Goal: Task Accomplishment & Management: Use online tool/utility

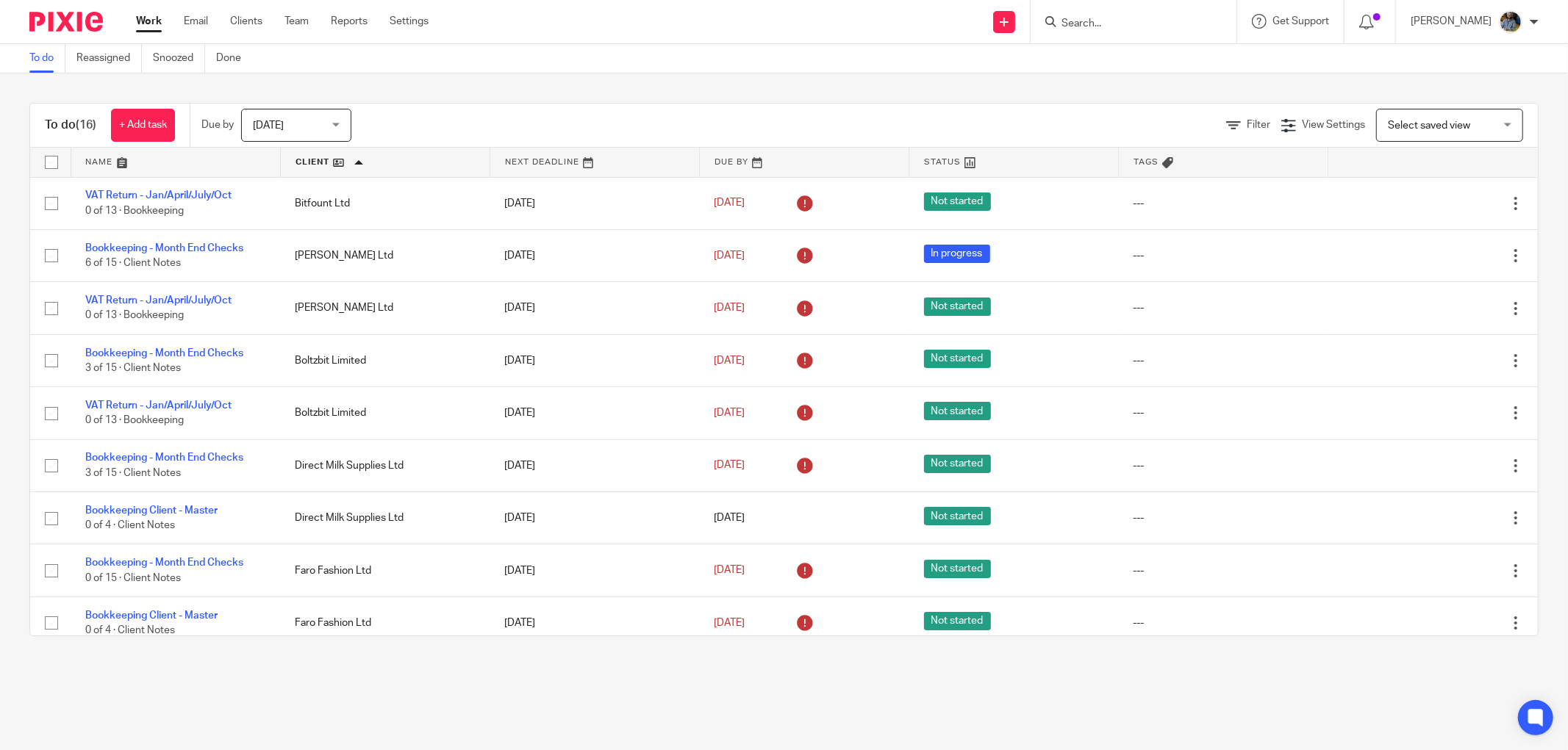
scroll to position [343, 0]
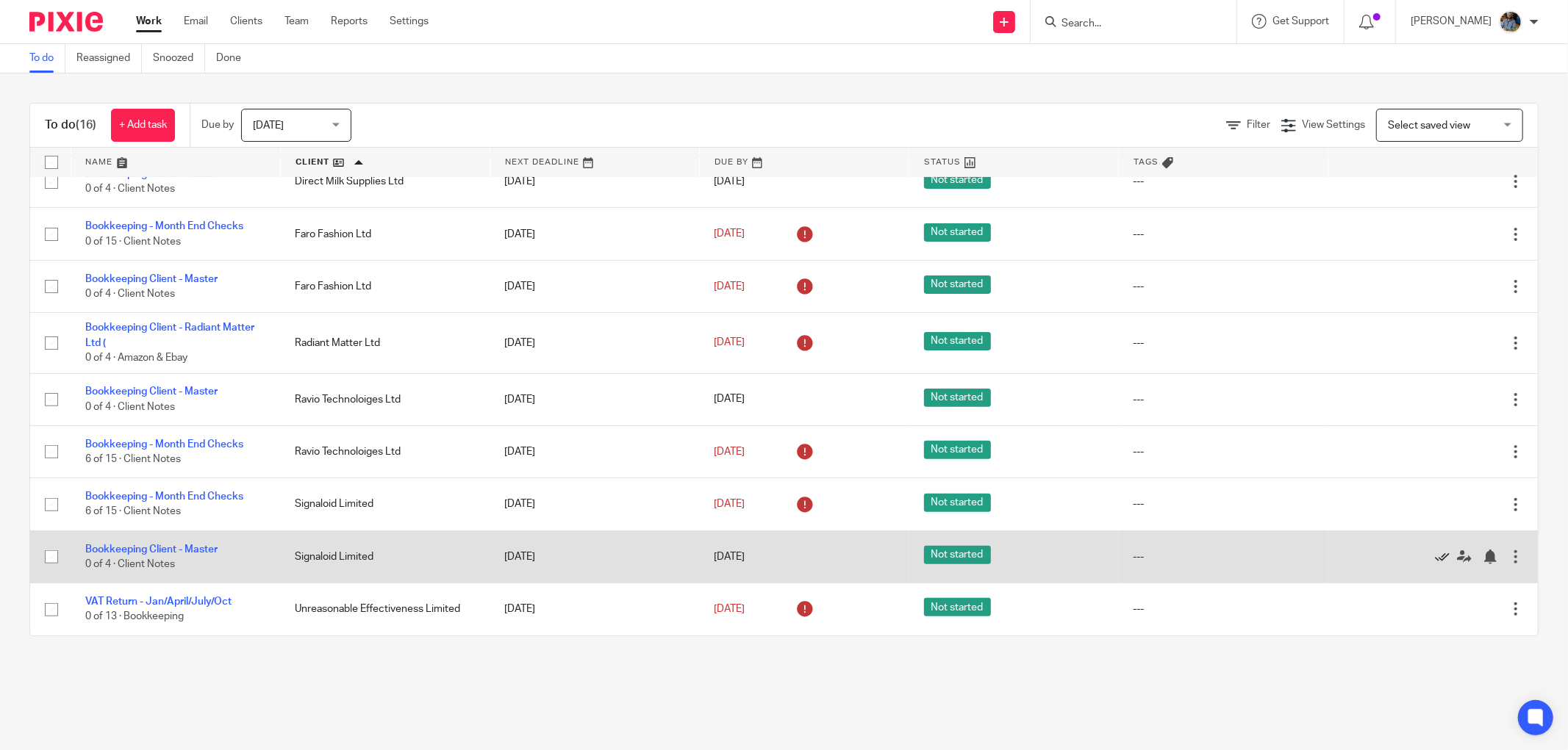
click at [1435, 554] on icon at bounding box center [1442, 557] width 15 height 15
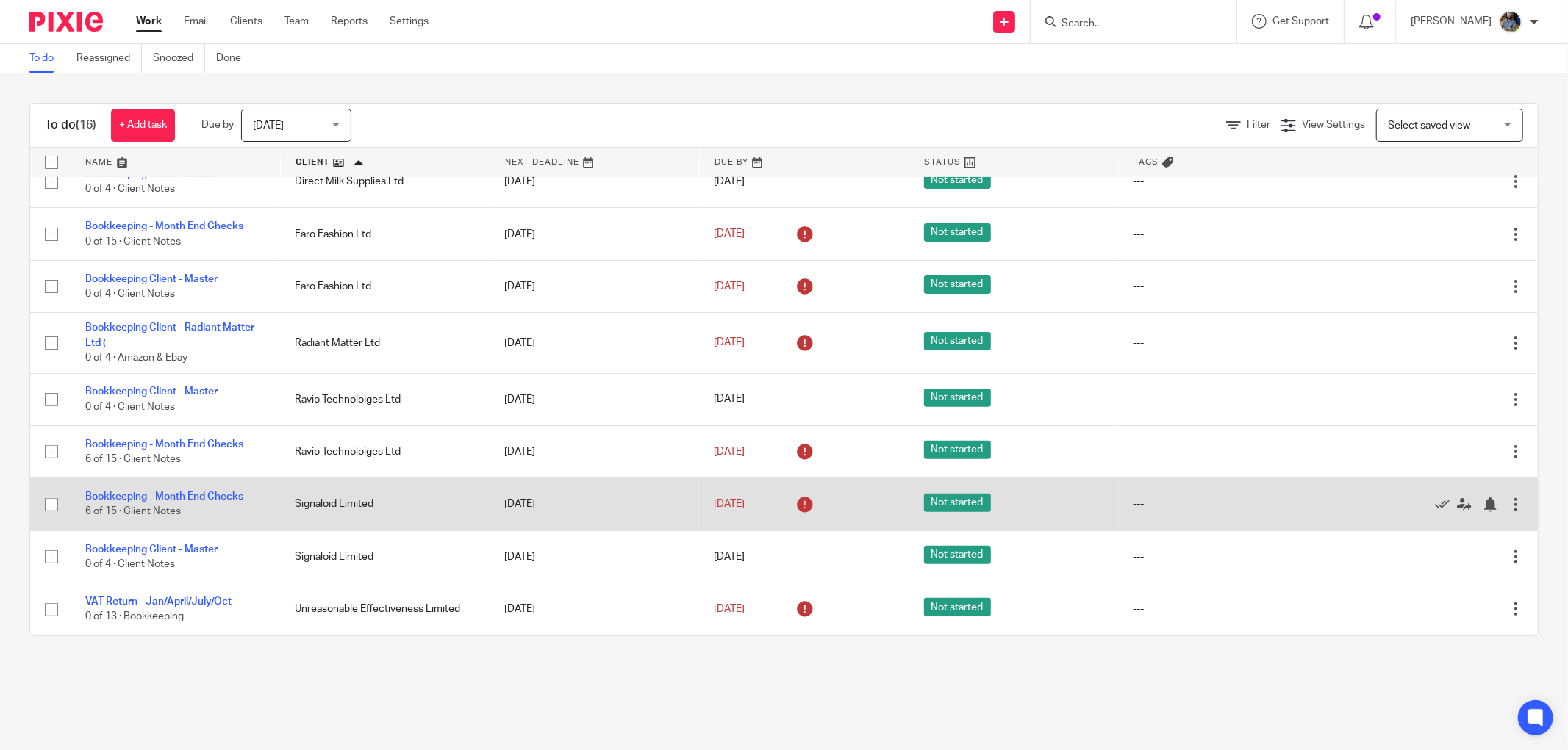
scroll to position [290, 0]
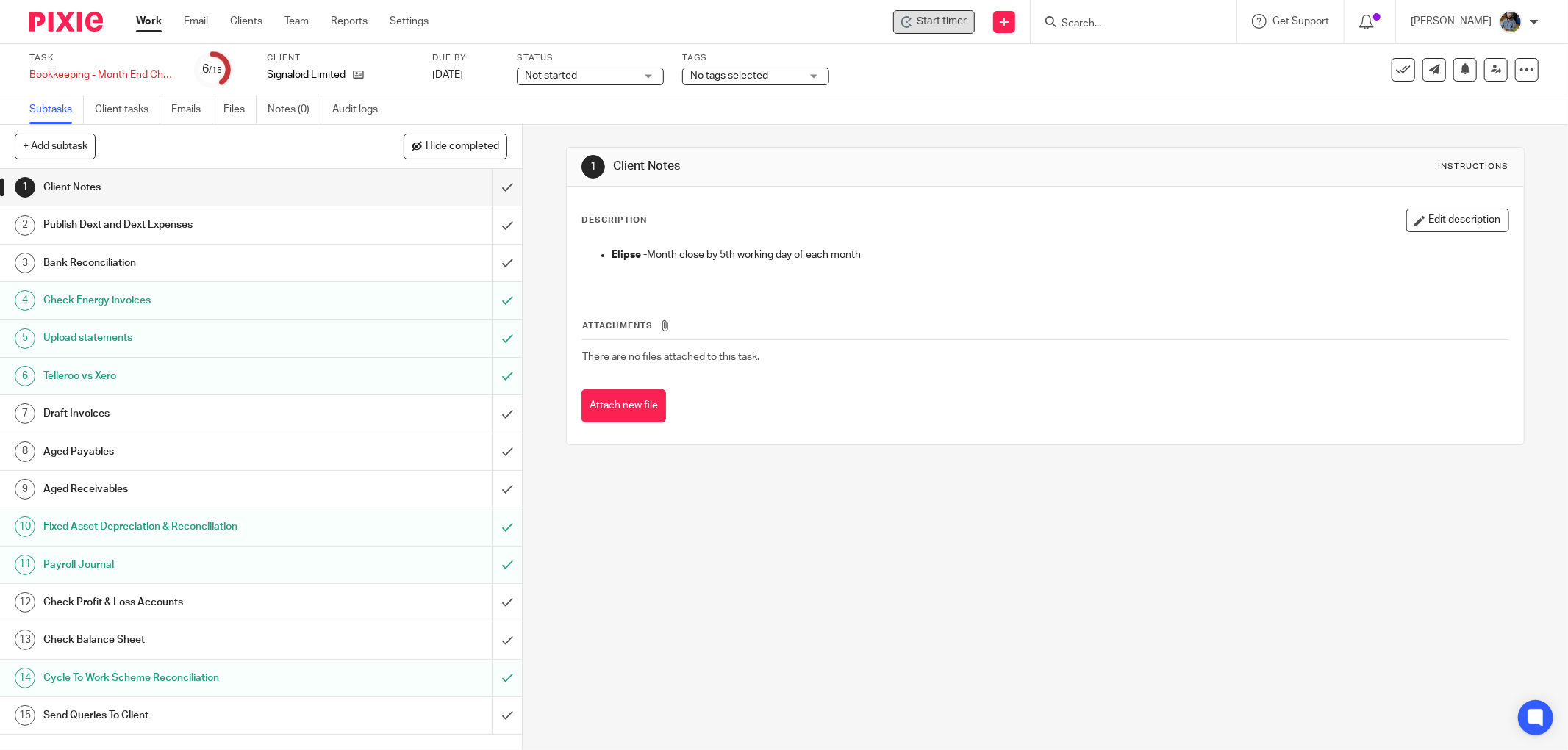
click at [949, 16] on span "Start timer" at bounding box center [942, 21] width 50 height 15
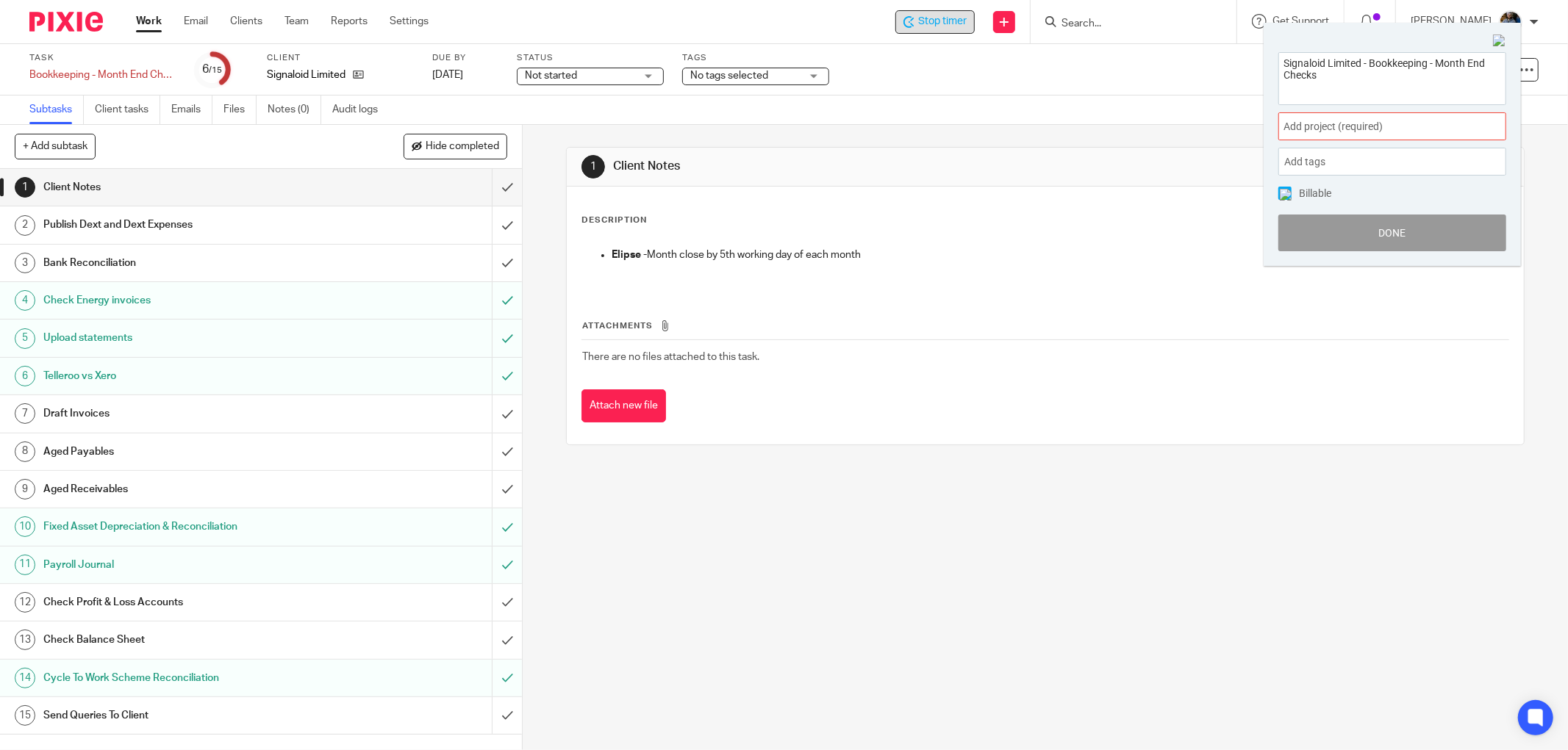
click at [1400, 114] on div "Add project (required) :" at bounding box center [1392, 126] width 228 height 28
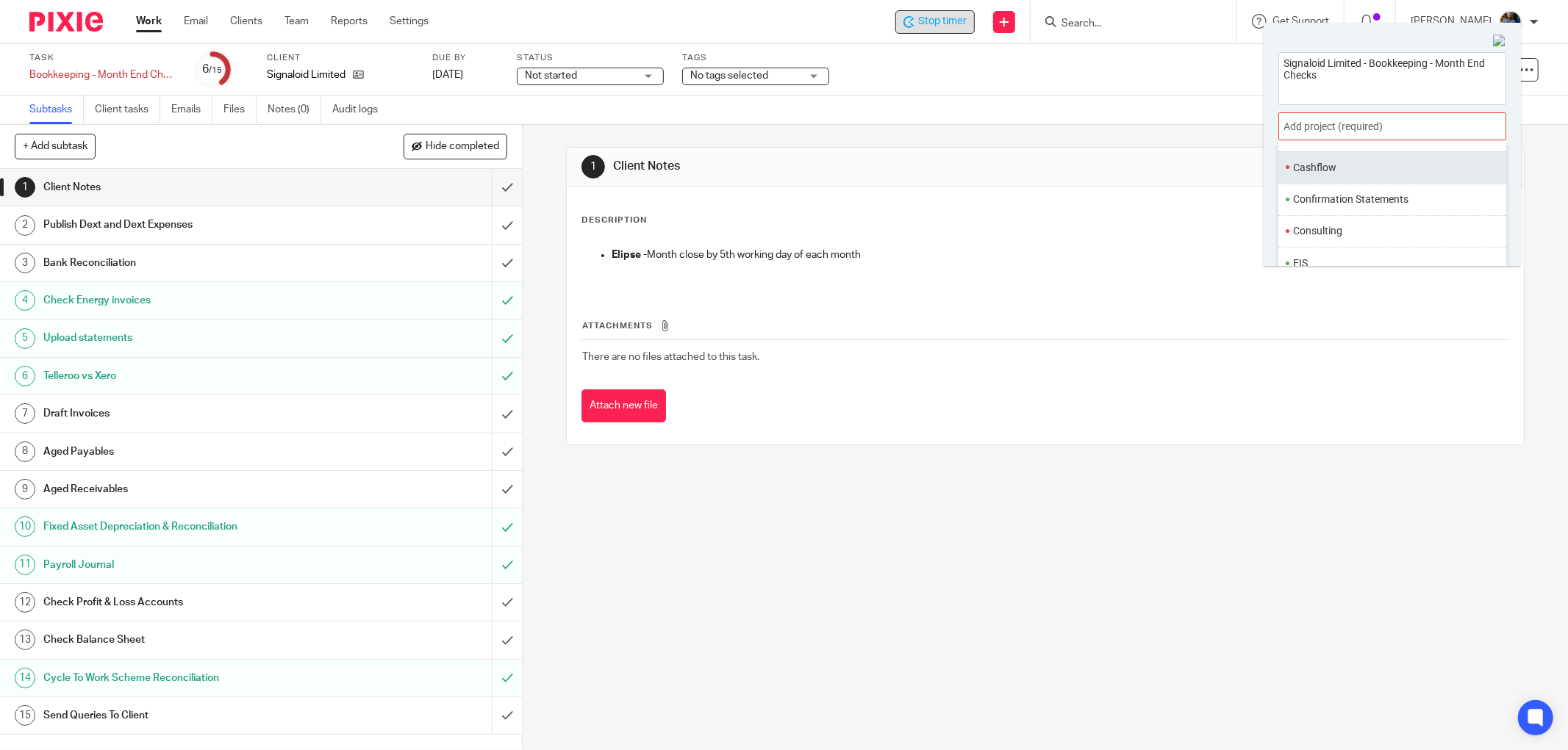
scroll to position [82, 0]
click at [1382, 216] on li "Bookkeeping" at bounding box center [1388, 217] width 192 height 15
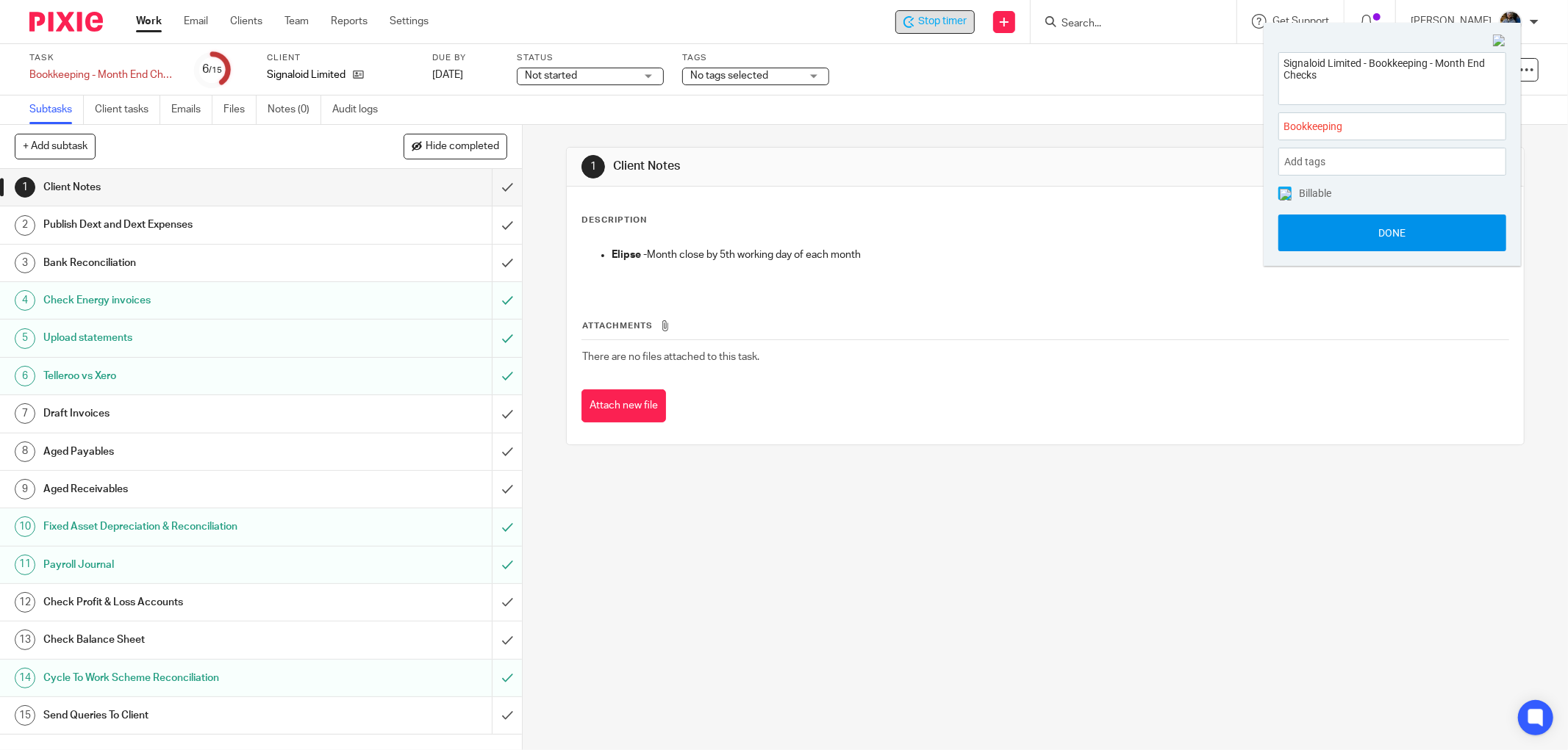
click at [1397, 235] on button "Done" at bounding box center [1392, 233] width 228 height 37
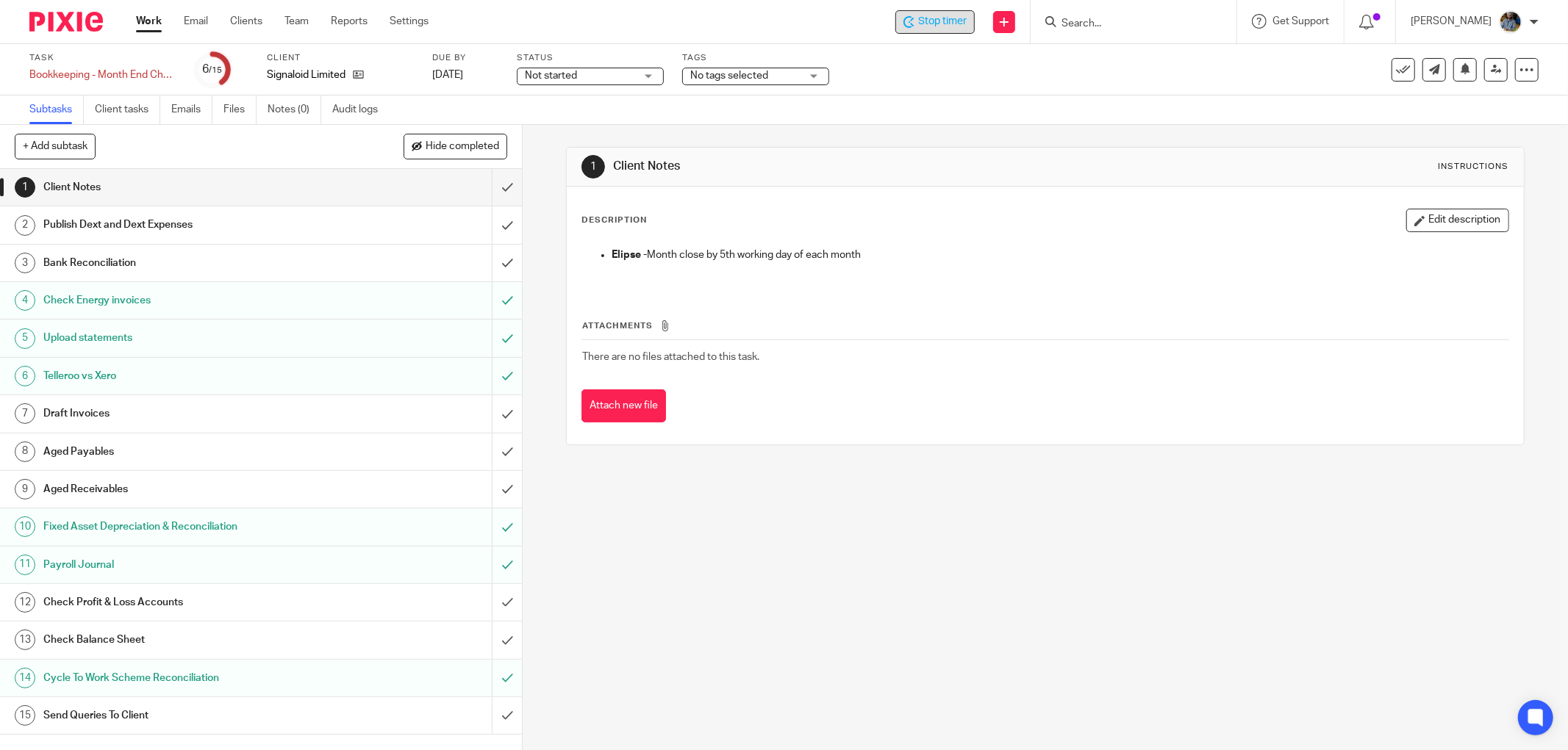
click at [1037, 159] on h1 "Client Notes" at bounding box center [845, 167] width 464 height 15
click at [491, 186] on input "submit" at bounding box center [260, 187] width 522 height 37
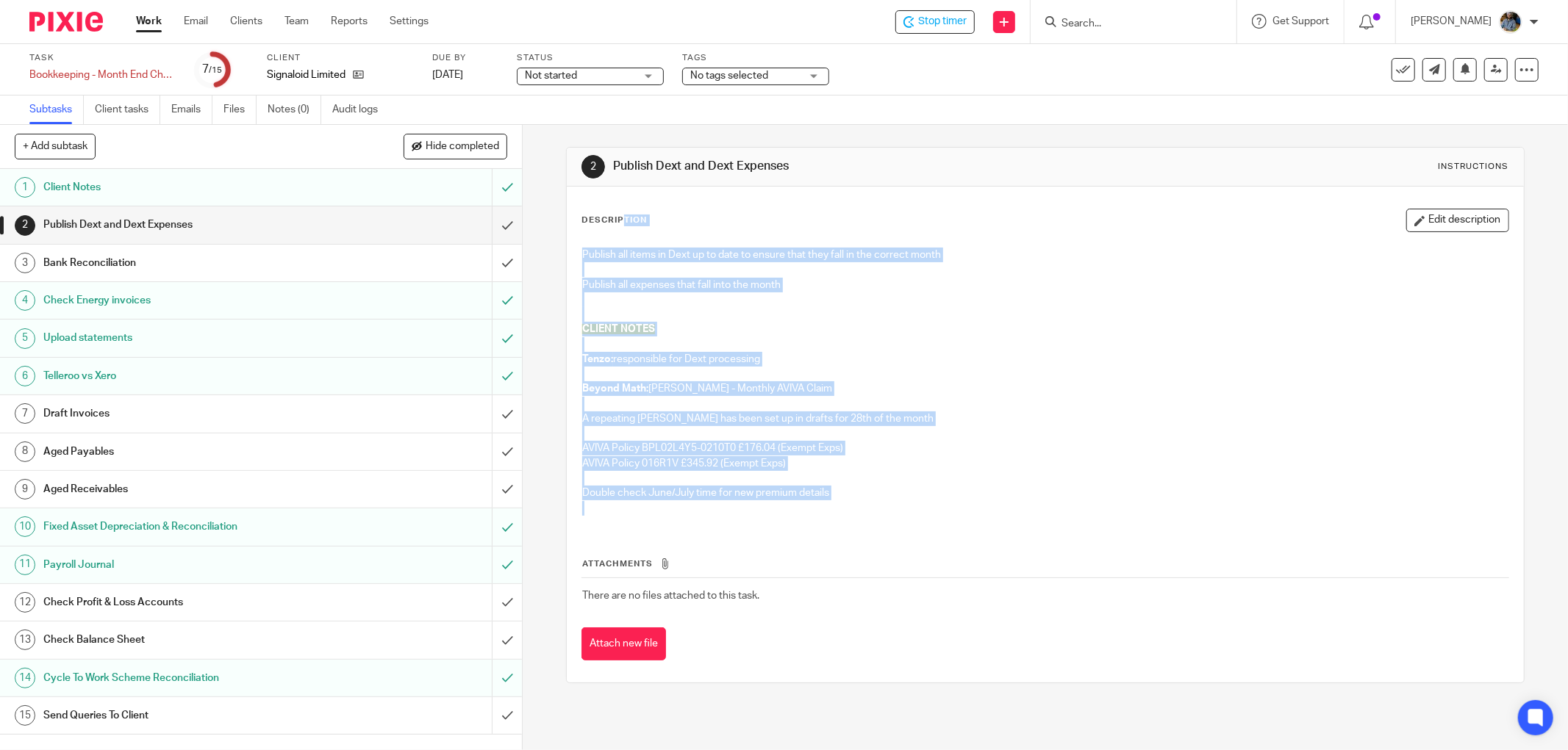
click at [566, 223] on div "2 Publish Dext and Dext Expenses Instructions Description Edit description Publ…" at bounding box center [1046, 415] width 959 height 536
click at [1100, 517] on div "Publish all items in Dext up to date to ensure that they fall in the correct mo…" at bounding box center [1045, 384] width 941 height 287
drag, startPoint x: 1103, startPoint y: 511, endPoint x: 1106, endPoint y: 522, distance: 11.4
click at [1103, 511] on p at bounding box center [1046, 508] width 926 height 15
